Goal: Navigation & Orientation: Find specific page/section

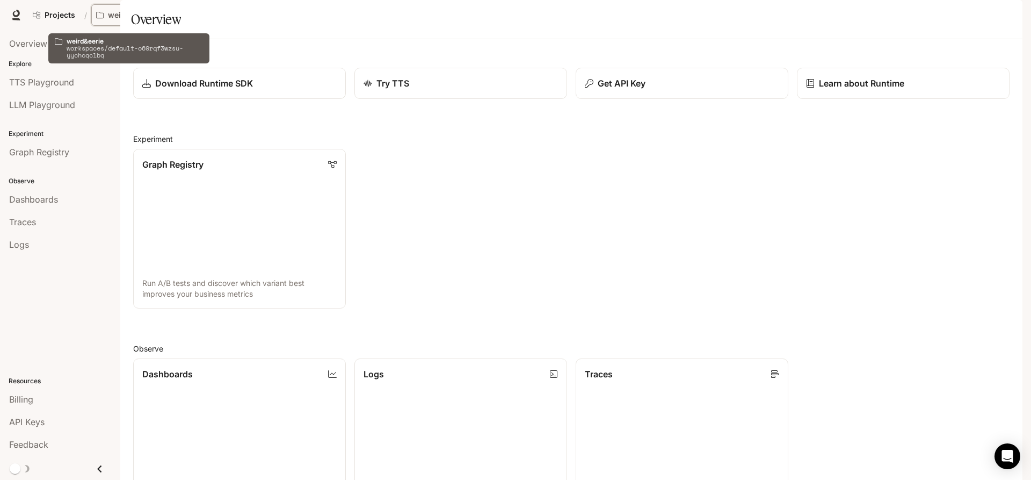
click at [123, 19] on p "weird&eerie" at bounding box center [130, 15] width 44 height 9
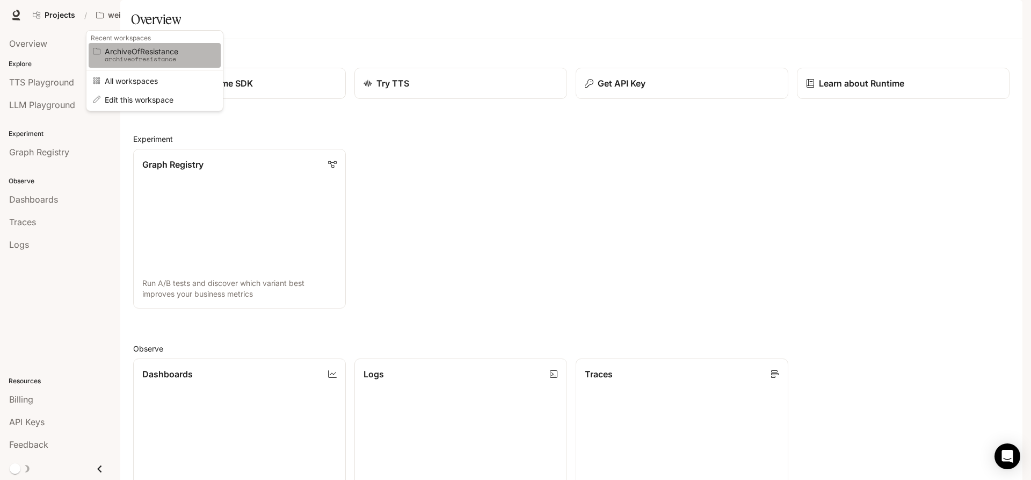
click at [117, 60] on p "archiveofresistance" at bounding box center [153, 59] width 97 height 8
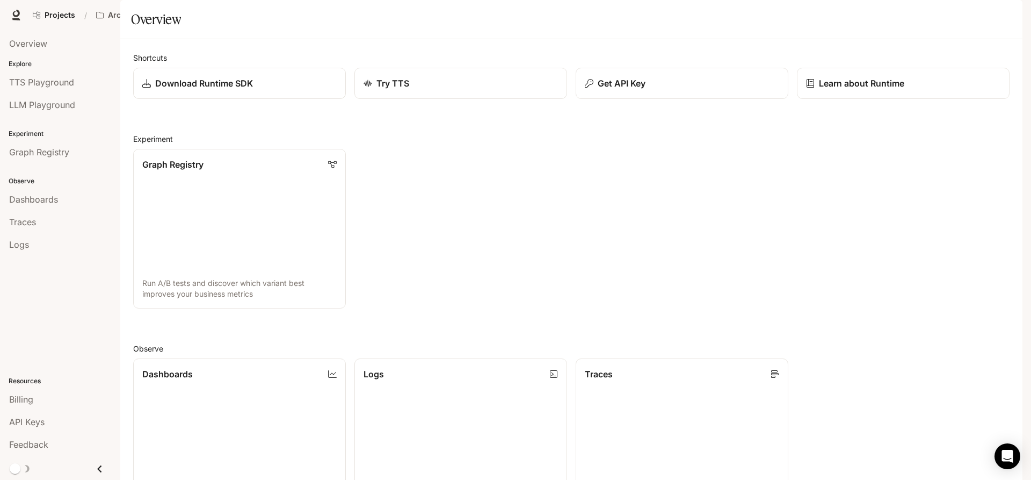
click at [843, 16] on span "Character Studio" at bounding box center [827, 15] width 60 height 13
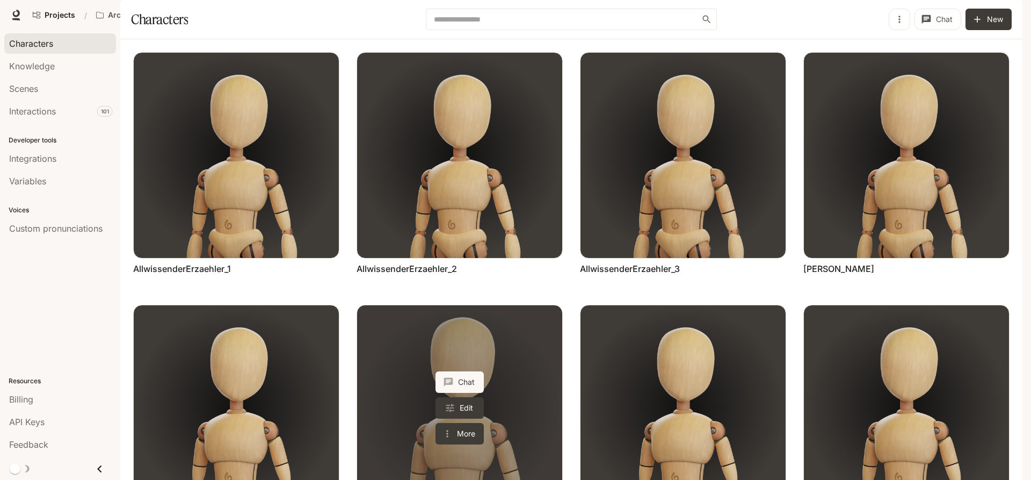
scroll to position [408, 0]
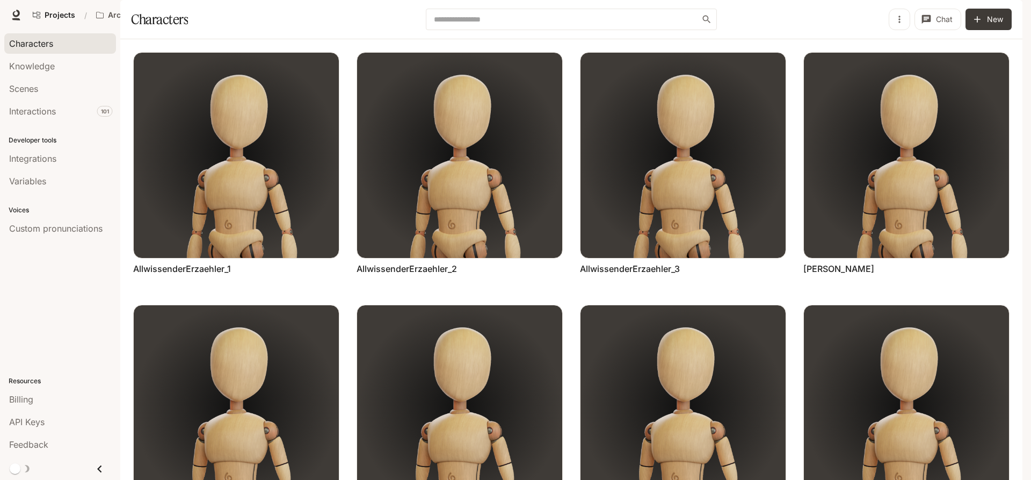
click at [586, 443] on div "Chat Edit More AllwissenderErzaehler_1 Chat Edit More AllwissenderErzaehler_2 C…" at bounding box center [571, 444] width 903 height 811
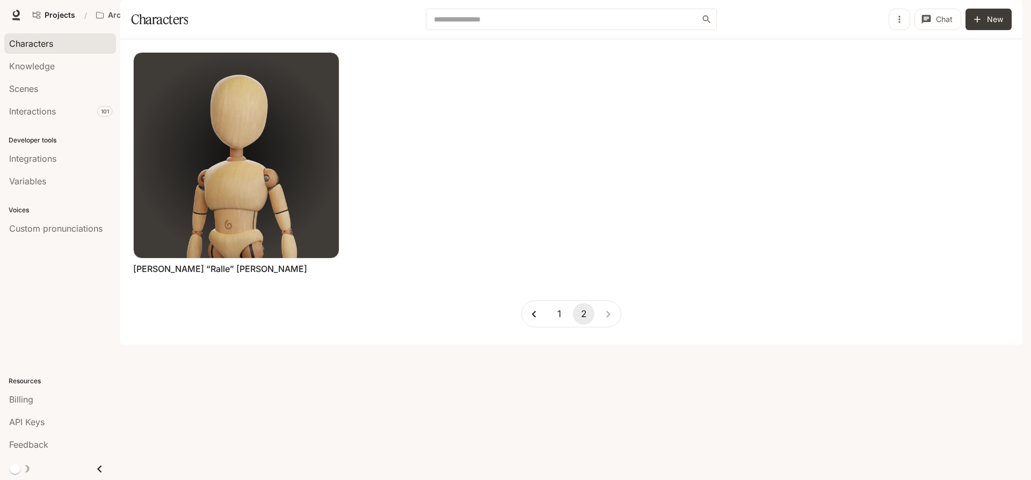
scroll to position [0, 0]
click at [559, 324] on button "1" at bounding box center [559, 313] width 21 height 21
